Goal: Task Accomplishment & Management: Manage account settings

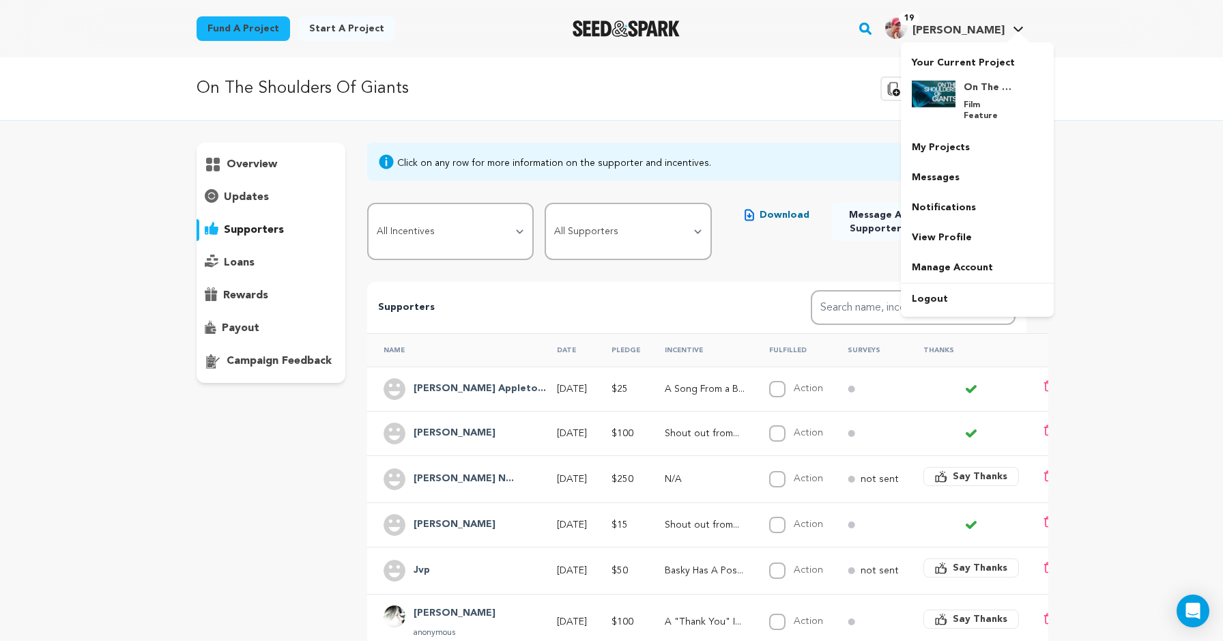
scroll to position [118, 0]
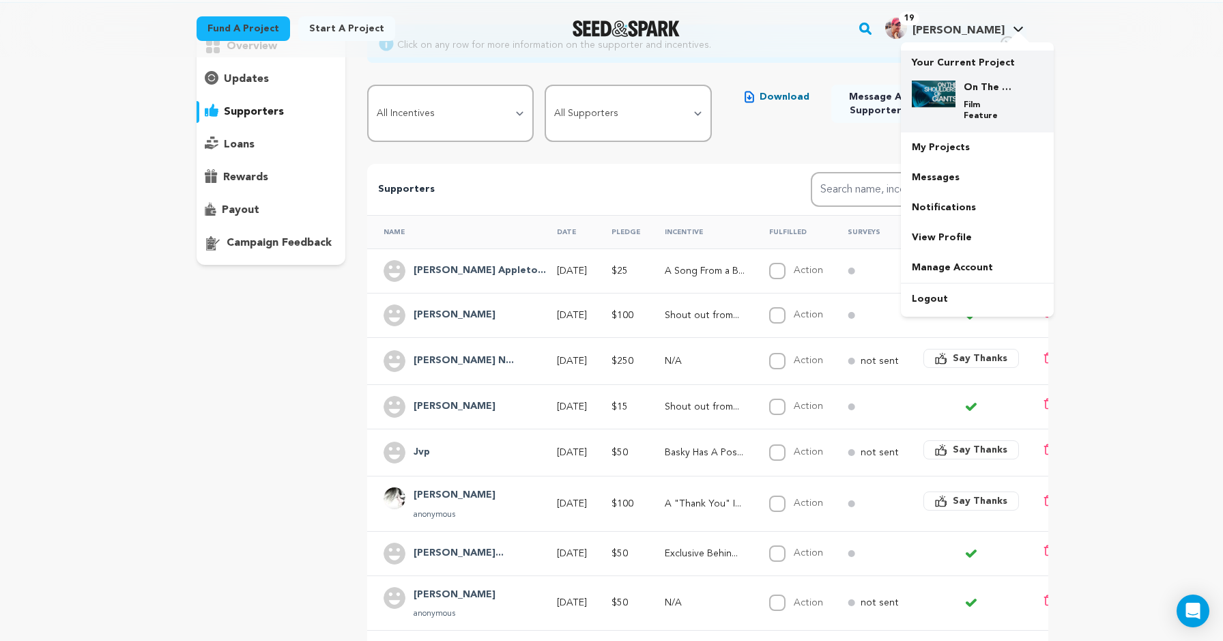
click at [956, 108] on img at bounding box center [934, 94] width 44 height 27
click at [1019, 162] on link "My Projects" at bounding box center [977, 147] width 153 height 30
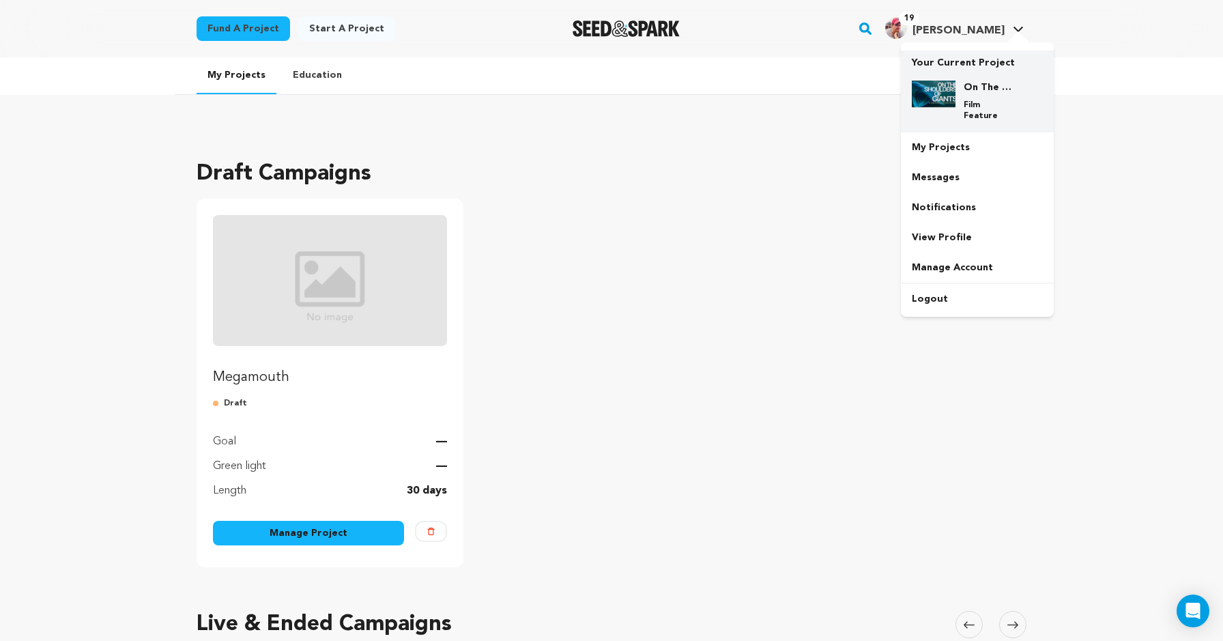
click at [1032, 96] on div "On The Shoulders Of Giants Film Feature" at bounding box center [977, 101] width 131 height 63
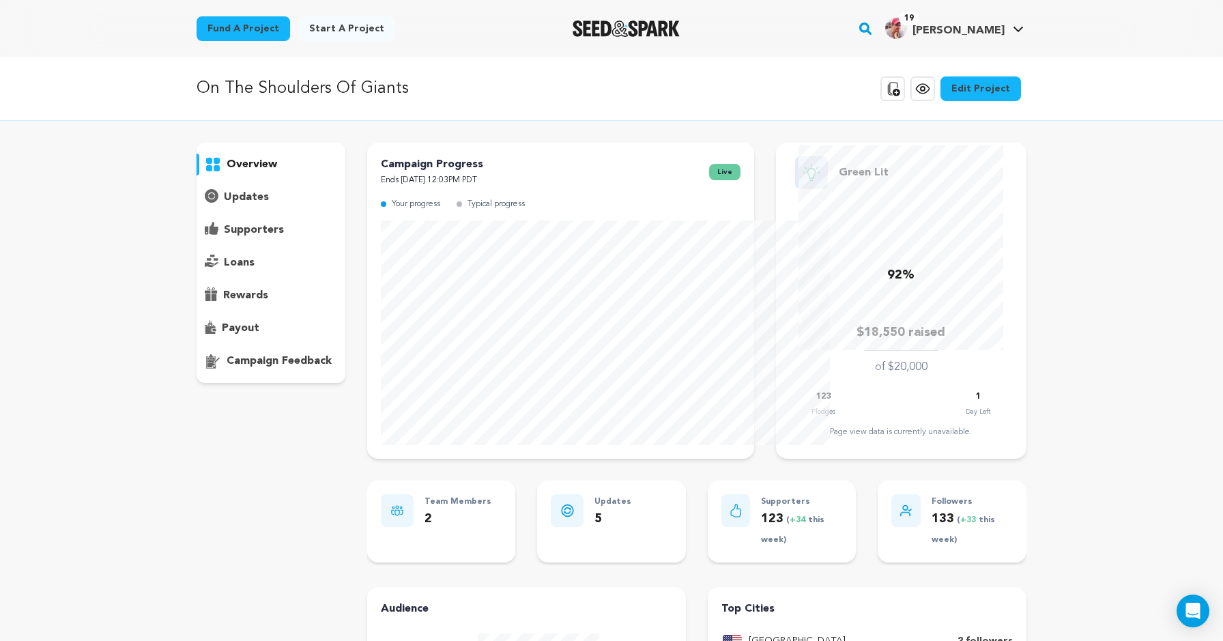
click at [224, 238] on p "supporters" at bounding box center [254, 230] width 60 height 16
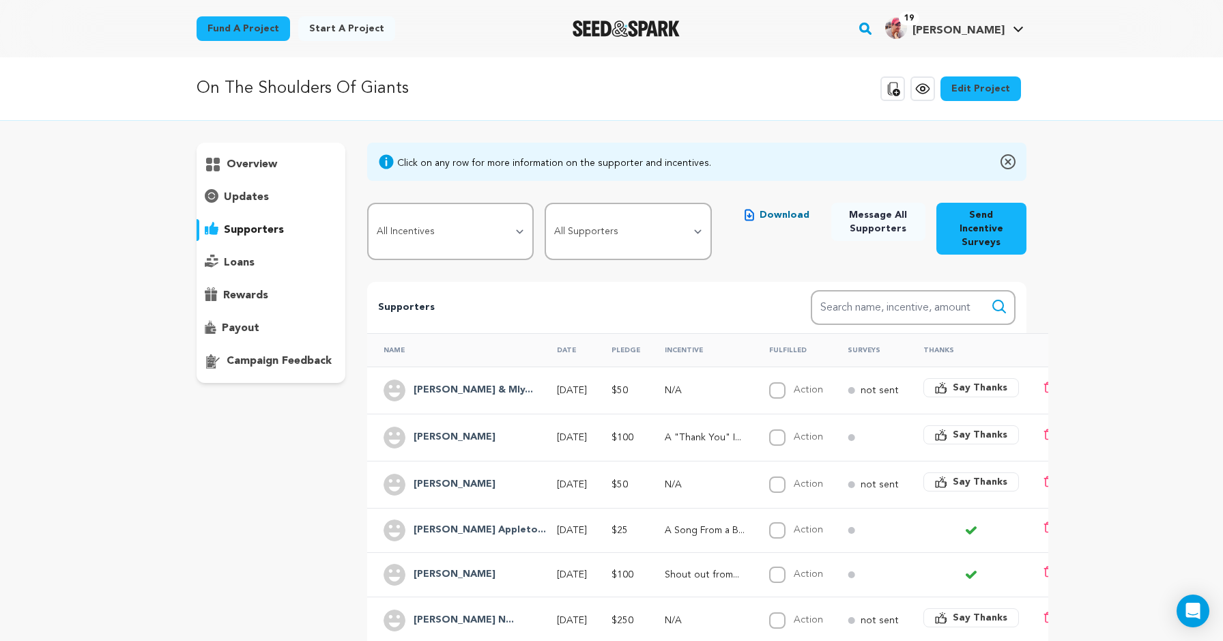
click at [224, 238] on p "supporters" at bounding box center [254, 230] width 60 height 16
click at [227, 173] on p "overview" at bounding box center [252, 164] width 51 height 16
